Goal: Information Seeking & Learning: Learn about a topic

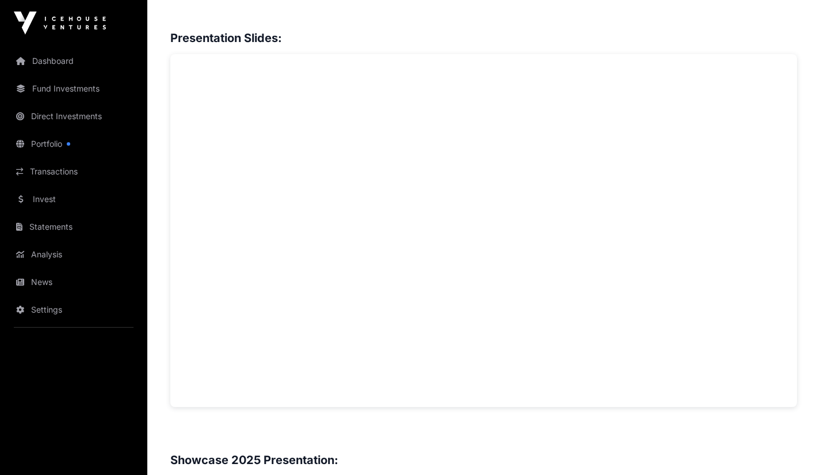
scroll to position [889, 0]
click at [47, 195] on link "Invest" at bounding box center [73, 199] width 129 height 25
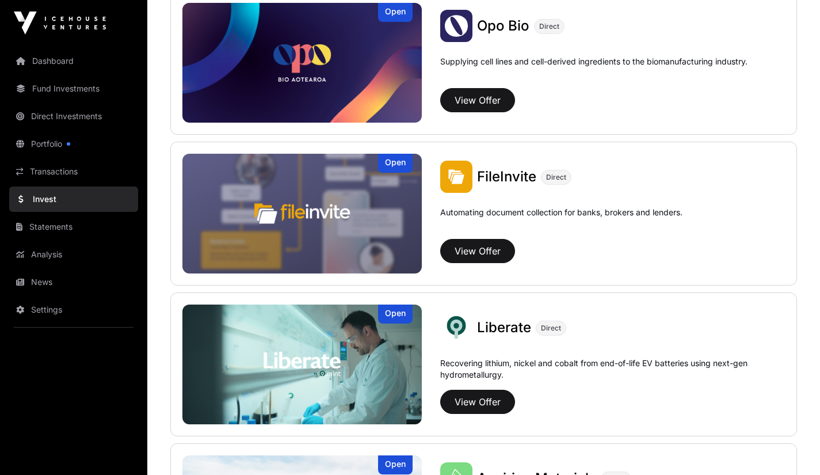
scroll to position [625, 0]
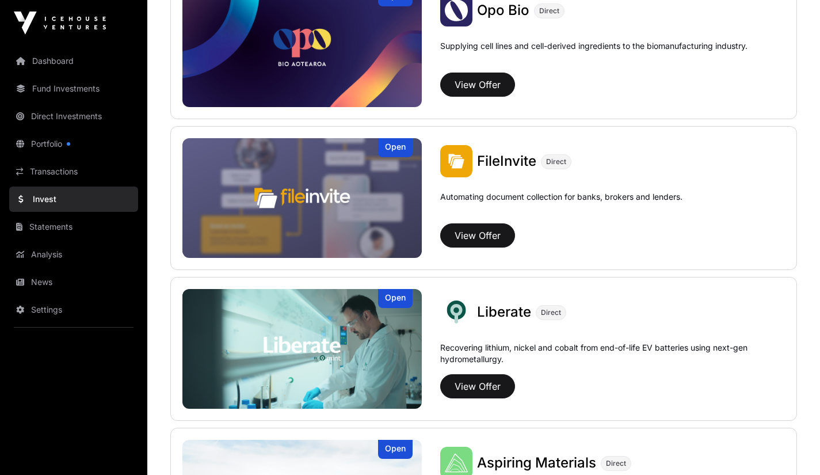
click at [330, 237] on img at bounding box center [302, 198] width 239 height 120
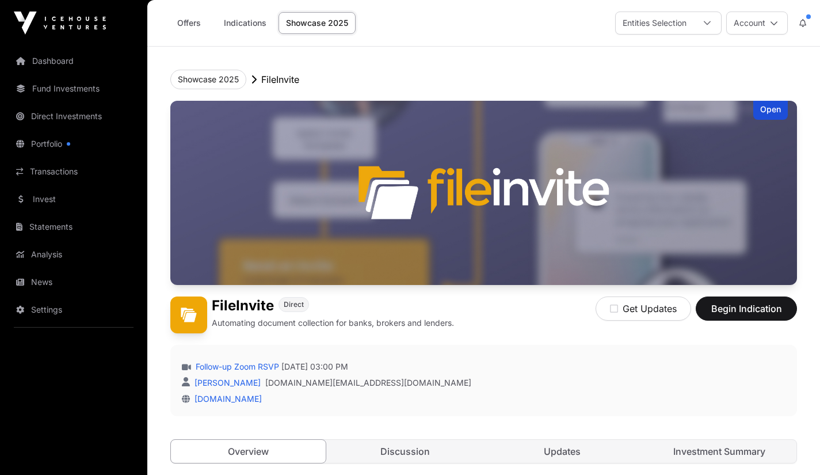
click at [56, 197] on link "Invest" at bounding box center [73, 199] width 129 height 25
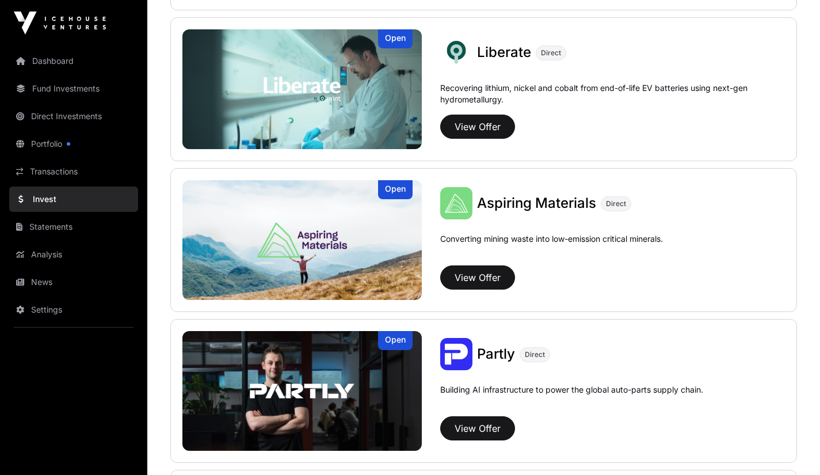
scroll to position [888, 0]
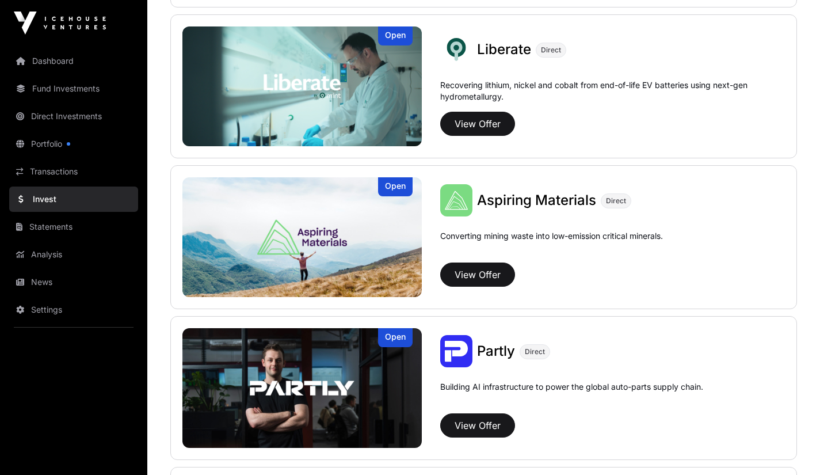
click at [345, 267] on img at bounding box center [302, 237] width 239 height 120
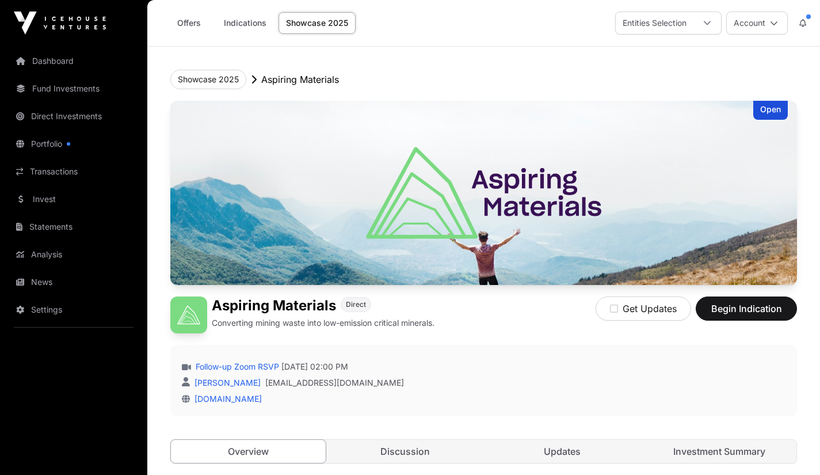
click at [52, 204] on link "Invest" at bounding box center [73, 199] width 129 height 25
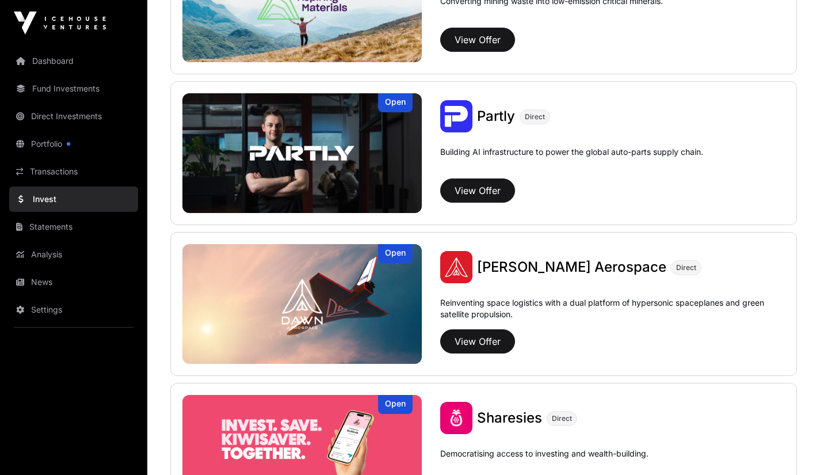
scroll to position [1125, 0]
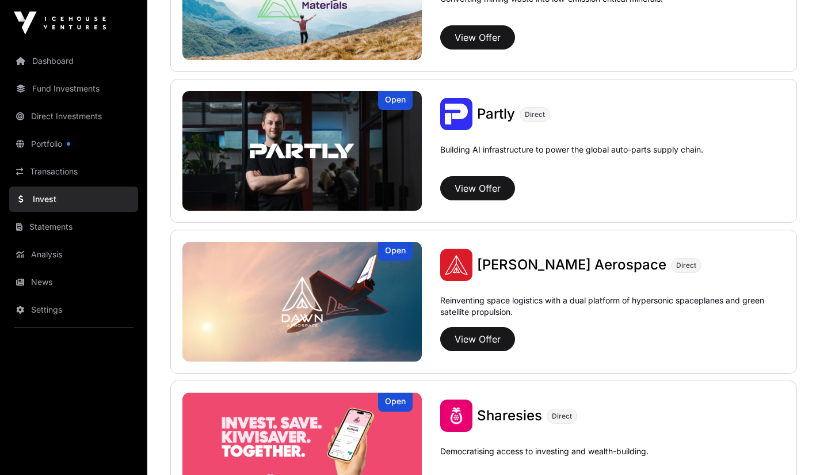
click at [356, 176] on img at bounding box center [302, 151] width 239 height 120
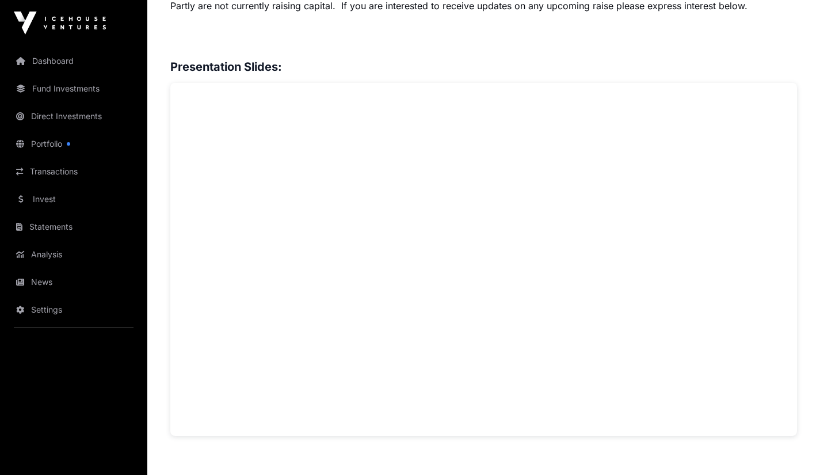
scroll to position [955, 0]
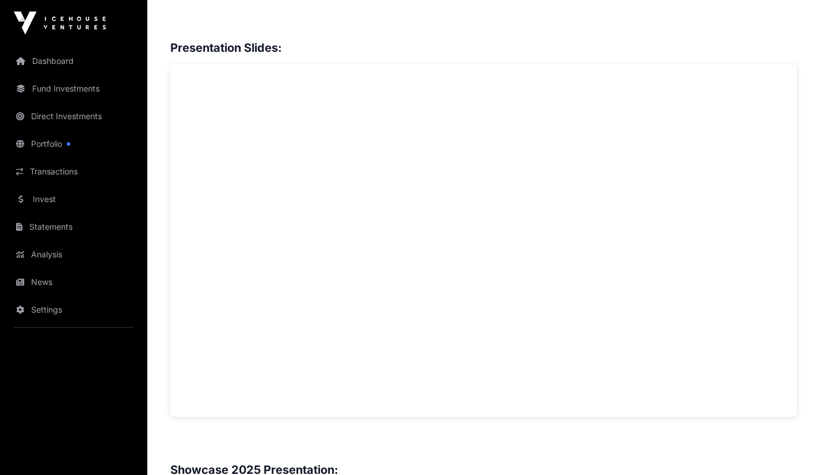
click at [48, 202] on link "Invest" at bounding box center [73, 199] width 129 height 25
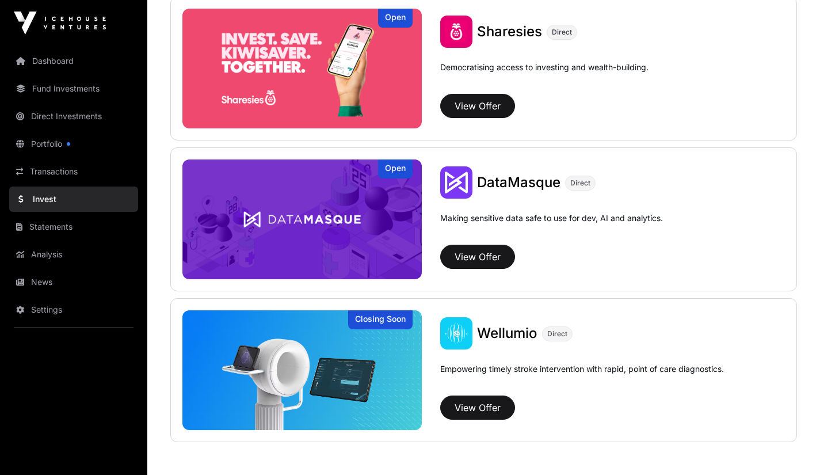
scroll to position [1514, 0]
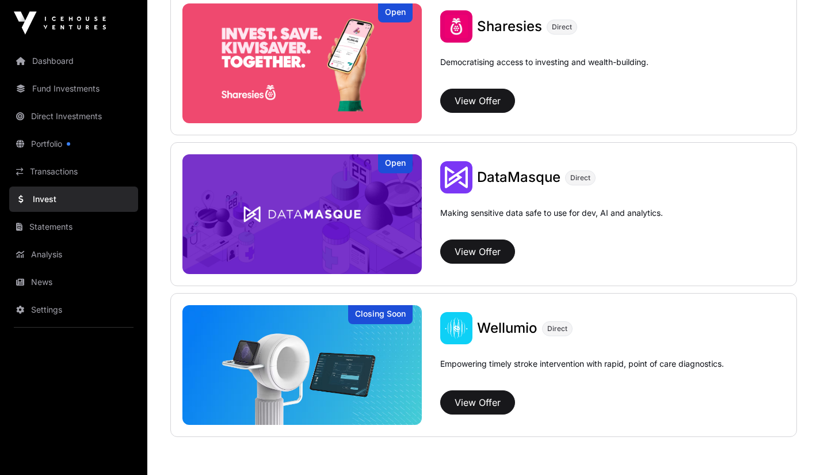
click at [365, 248] on img at bounding box center [302, 214] width 239 height 120
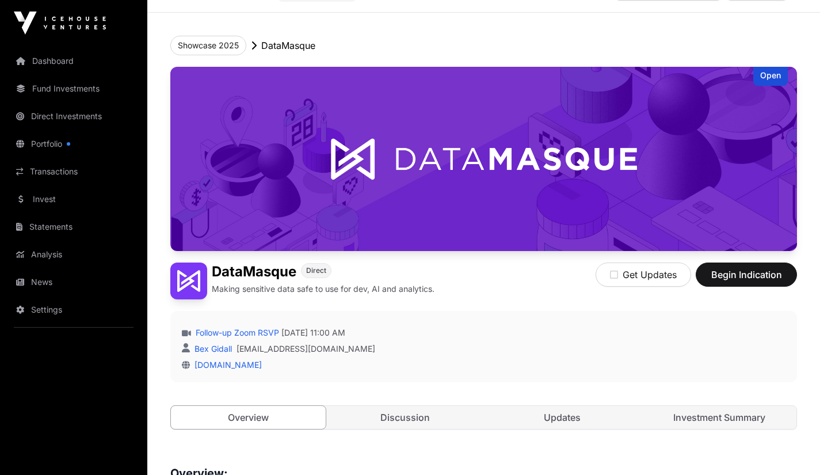
scroll to position [1, 0]
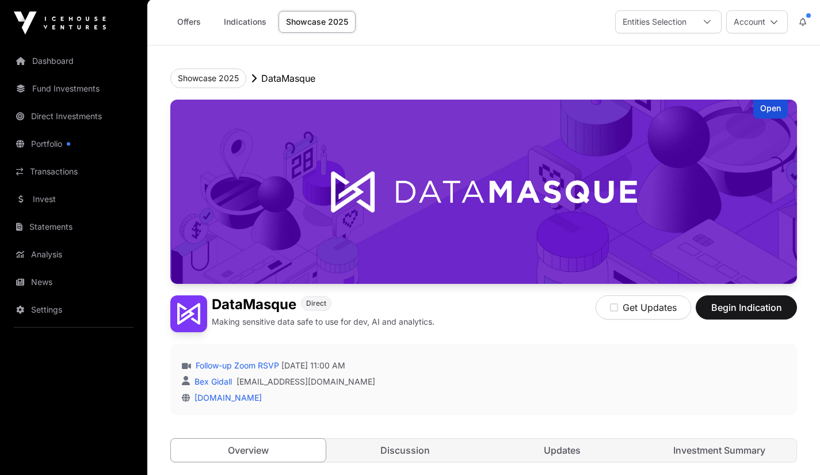
click at [45, 197] on link "Invest" at bounding box center [73, 199] width 129 height 25
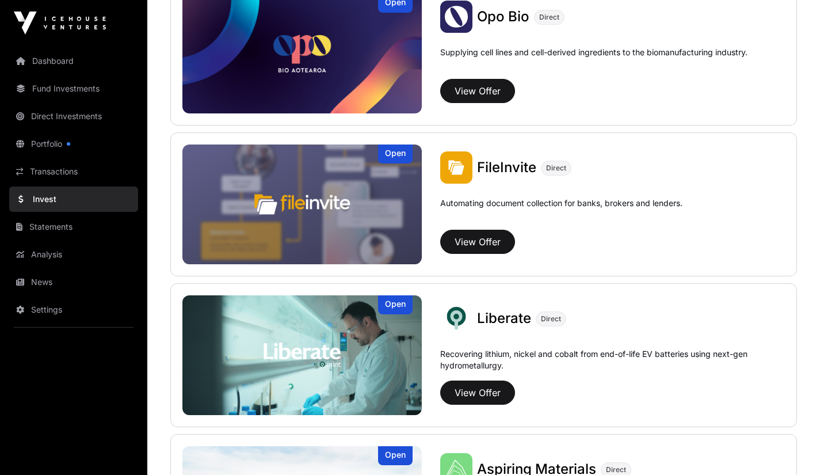
scroll to position [618, 0]
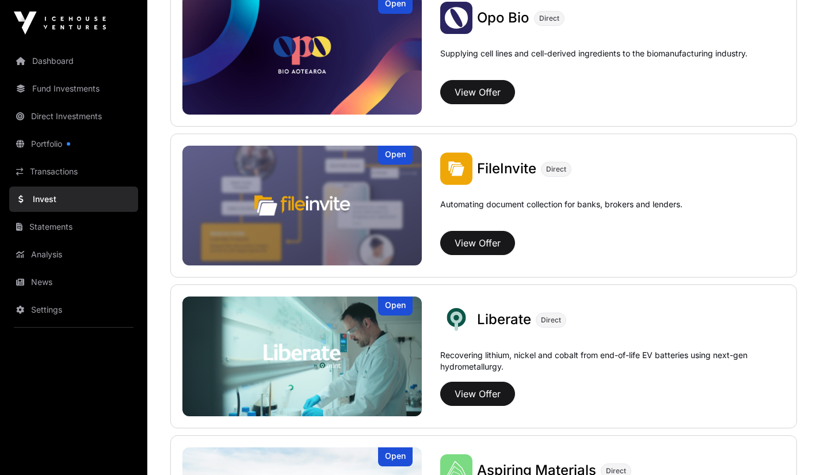
click at [359, 359] on img at bounding box center [302, 356] width 239 height 120
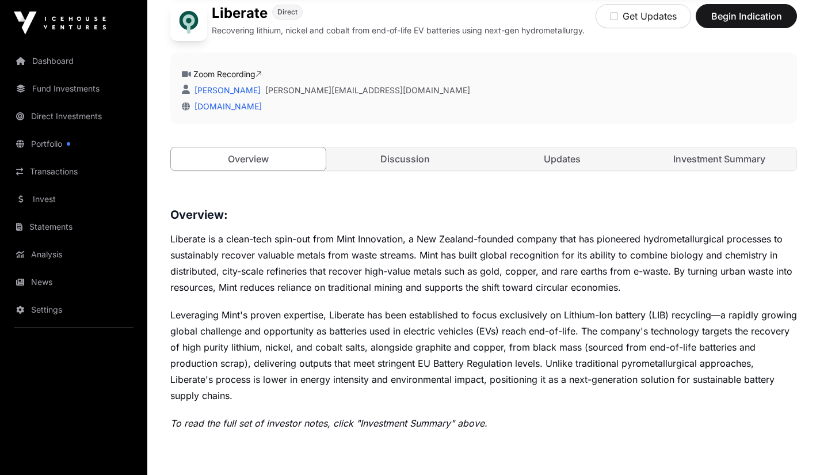
scroll to position [298, 0]
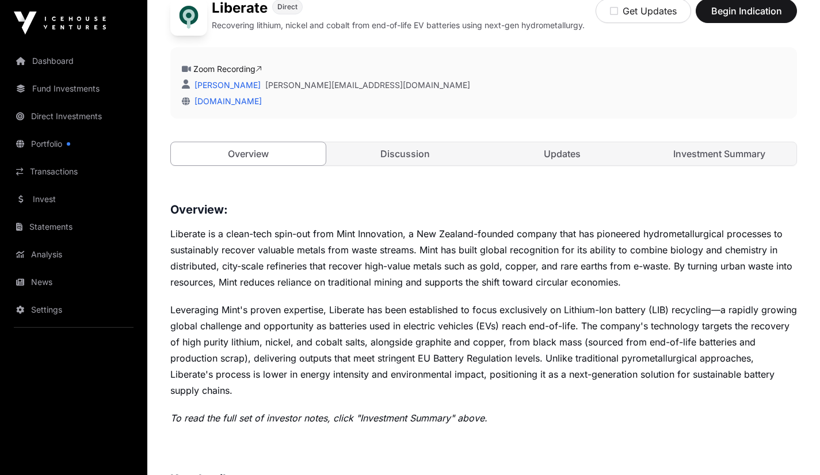
click at [424, 157] on link "Discussion" at bounding box center [405, 153] width 155 height 23
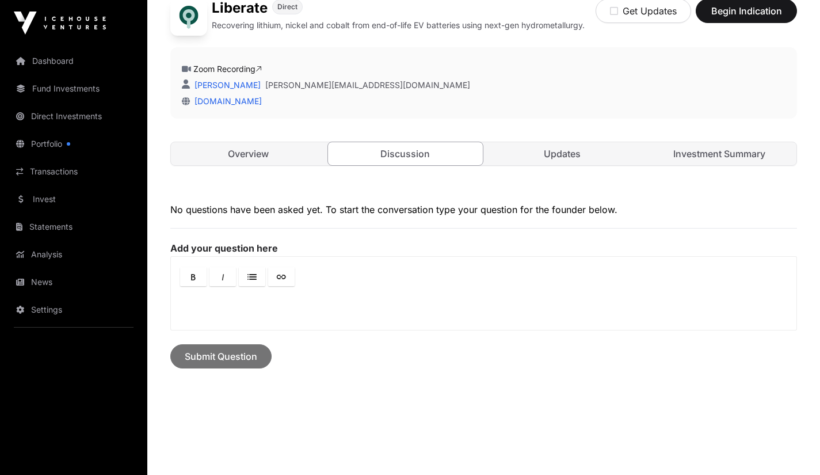
click at [545, 158] on link "Updates" at bounding box center [562, 153] width 155 height 23
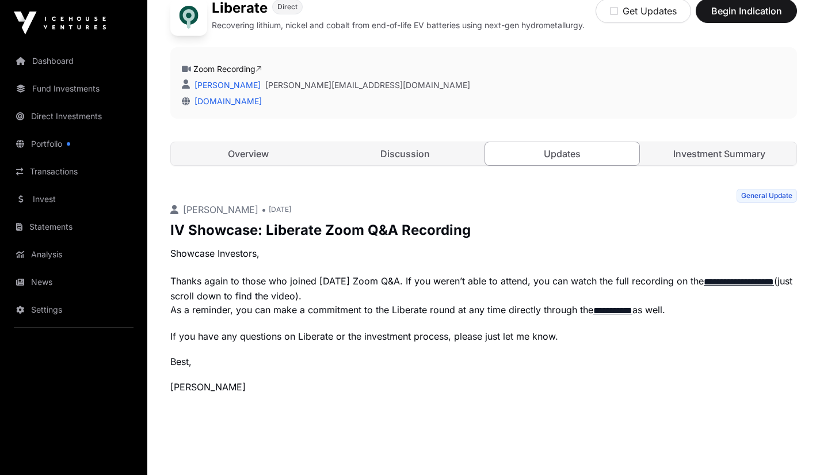
click at [415, 152] on link "Discussion" at bounding box center [405, 153] width 155 height 23
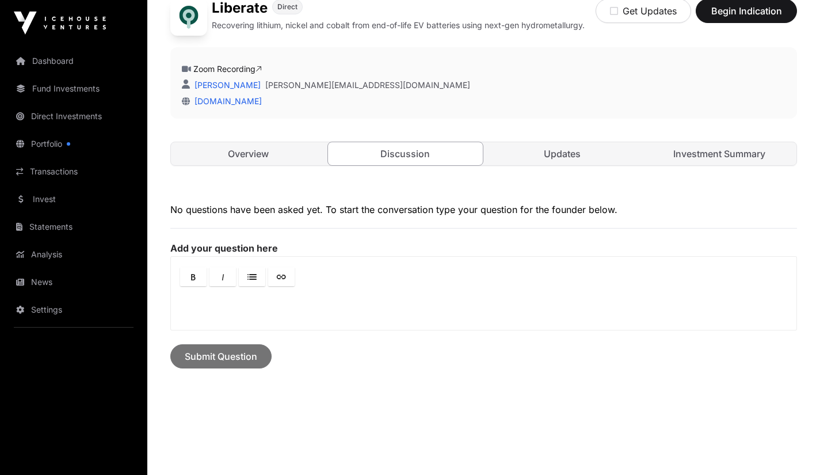
click at [275, 154] on link "Overview" at bounding box center [248, 153] width 155 height 23
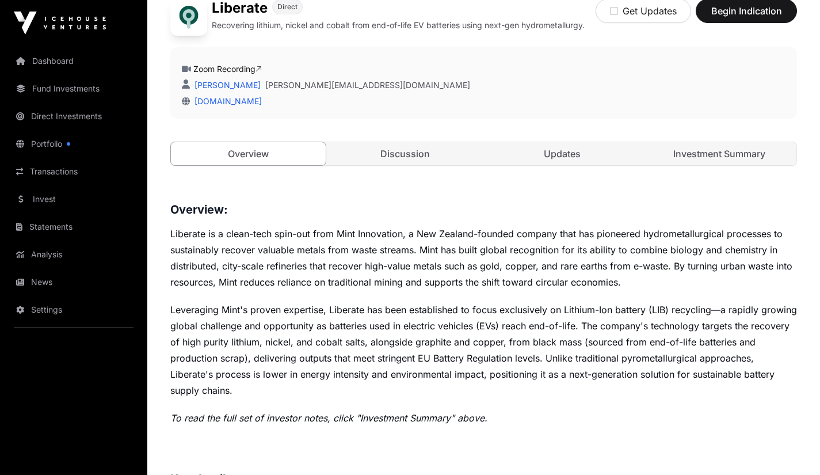
click at [742, 150] on link "Investment Summary" at bounding box center [719, 153] width 155 height 23
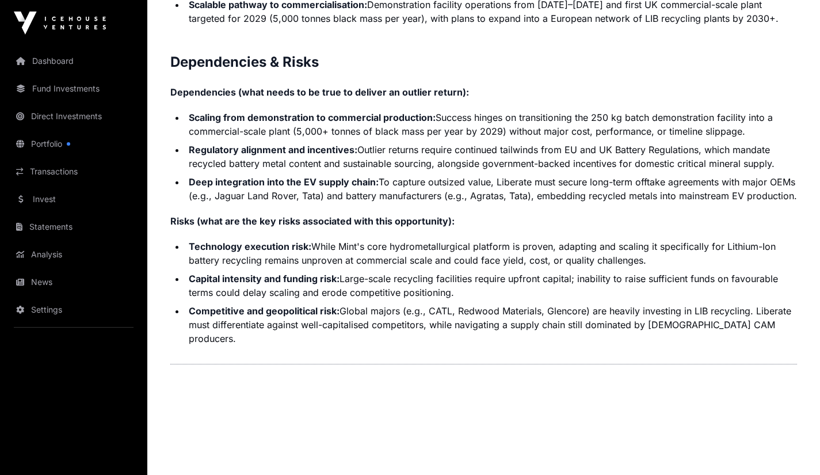
scroll to position [2552, 0]
